Goal: Task Accomplishment & Management: Manage account settings

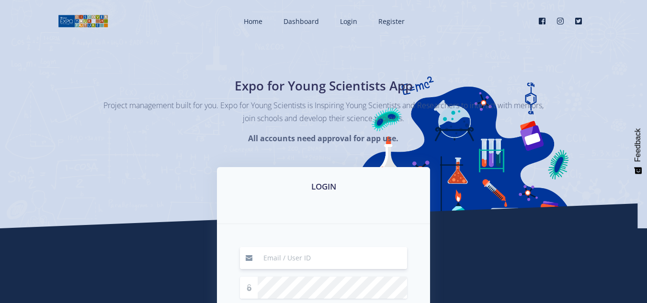
drag, startPoint x: 0, startPoint y: 0, endPoint x: 281, endPoint y: 257, distance: 380.9
click at [281, 257] on input at bounding box center [333, 258] width 150 height 22
type input "keenanpoonawassy@gmail.com"
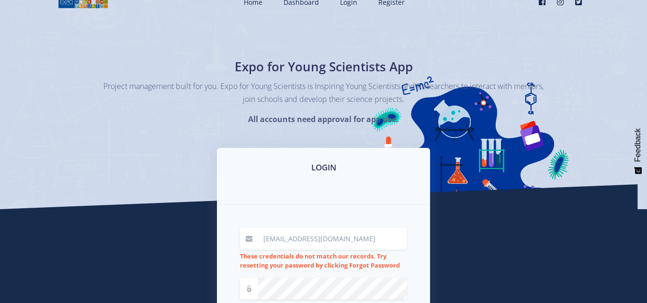
scroll to position [96, 0]
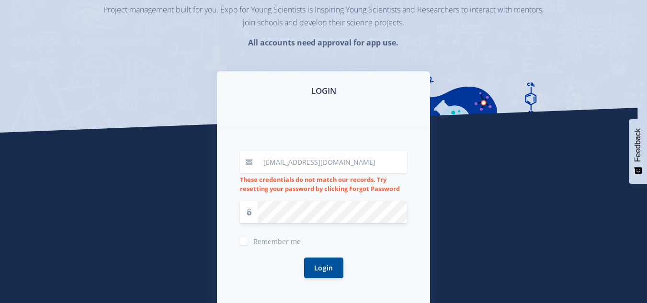
click at [304, 258] on button "Login" at bounding box center [323, 268] width 39 height 21
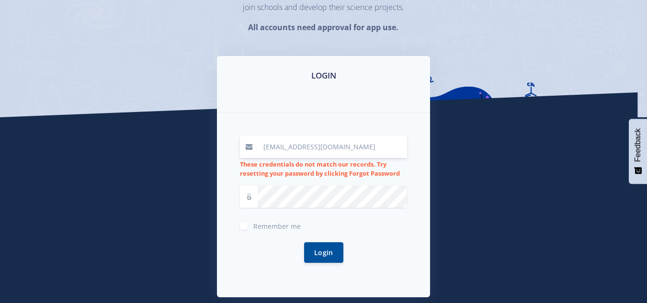
scroll to position [129, 0]
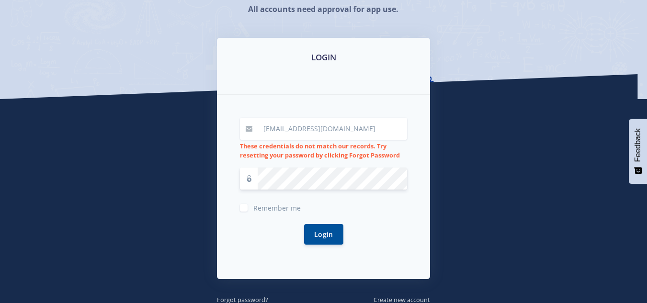
click at [304, 224] on button "Login" at bounding box center [323, 234] width 39 height 21
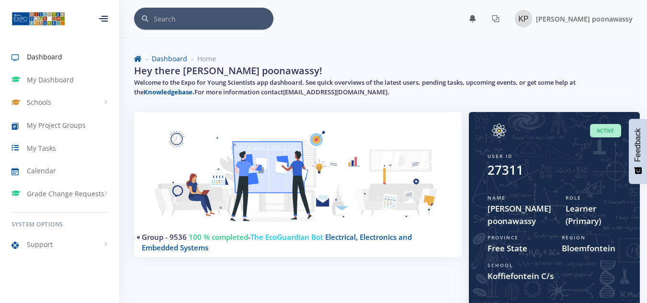
scroll to position [7, 7]
click at [55, 77] on span "My Dashboard" at bounding box center [50, 80] width 47 height 10
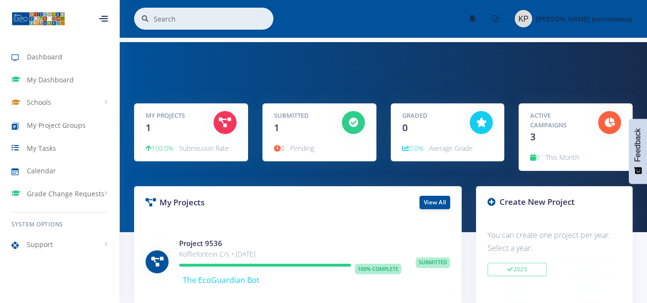
scroll to position [7, 7]
click at [636, 133] on span "Feedback" at bounding box center [638, 145] width 9 height 34
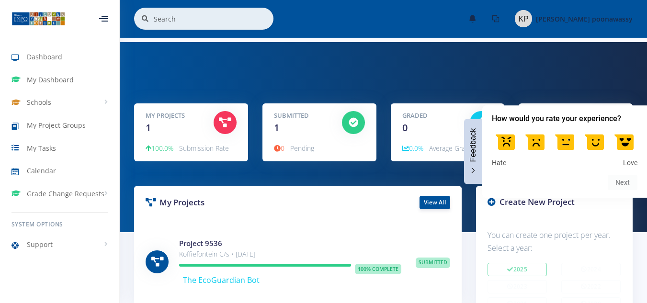
click at [625, 142] on label at bounding box center [624, 141] width 27 height 27
click at [624, 128] on input "5" at bounding box center [624, 128] width 0 height 0
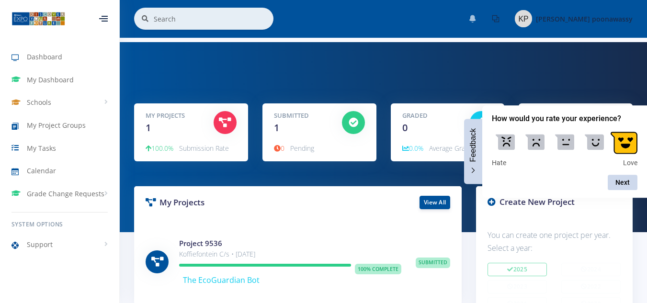
click at [477, 22] on icon at bounding box center [473, 19] width 8 height 8
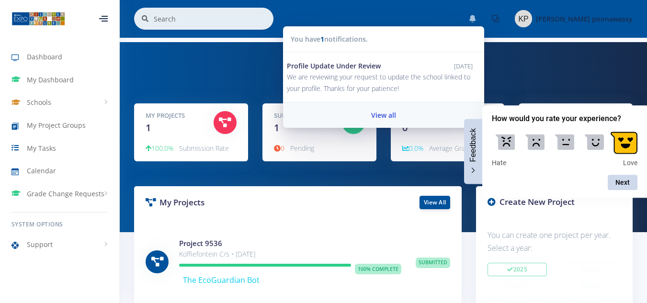
click at [417, 112] on link "View all" at bounding box center [383, 115] width 201 height 25
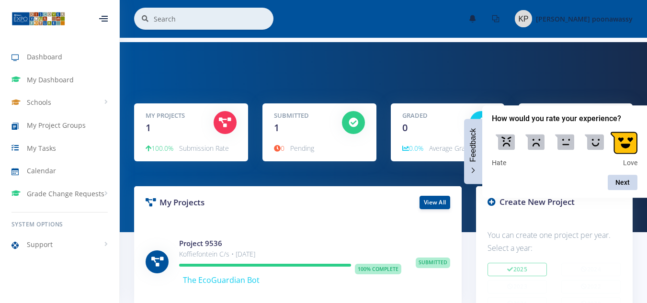
click at [471, 89] on div "My Projects 1 100.0% Submission Rate 1" at bounding box center [384, 137] width 528 height 190
click at [477, 17] on icon at bounding box center [473, 19] width 8 height 8
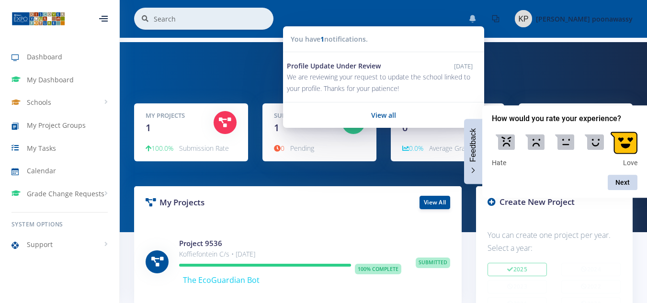
click at [251, 49] on div "My Projects 1 100.0% Submission Rate 1" at bounding box center [384, 137] width 528 height 190
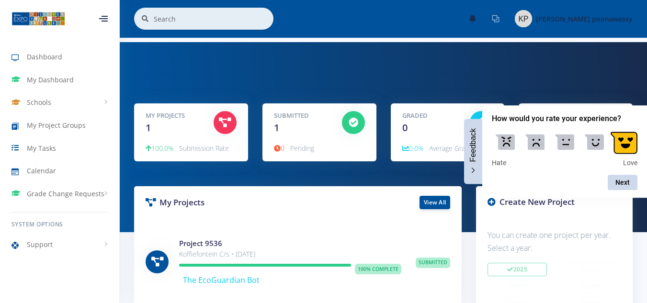
click at [500, 18] on icon at bounding box center [496, 19] width 8 height 8
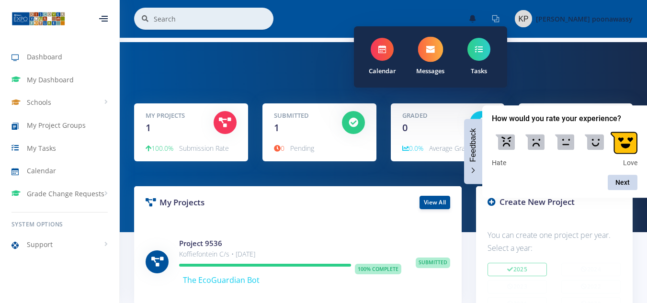
click at [444, 55] on span at bounding box center [430, 49] width 25 height 25
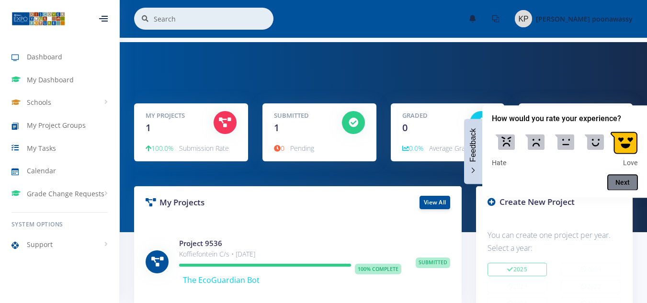
click at [623, 184] on button "Next" at bounding box center [623, 182] width 30 height 15
